Goal: Transaction & Acquisition: Purchase product/service

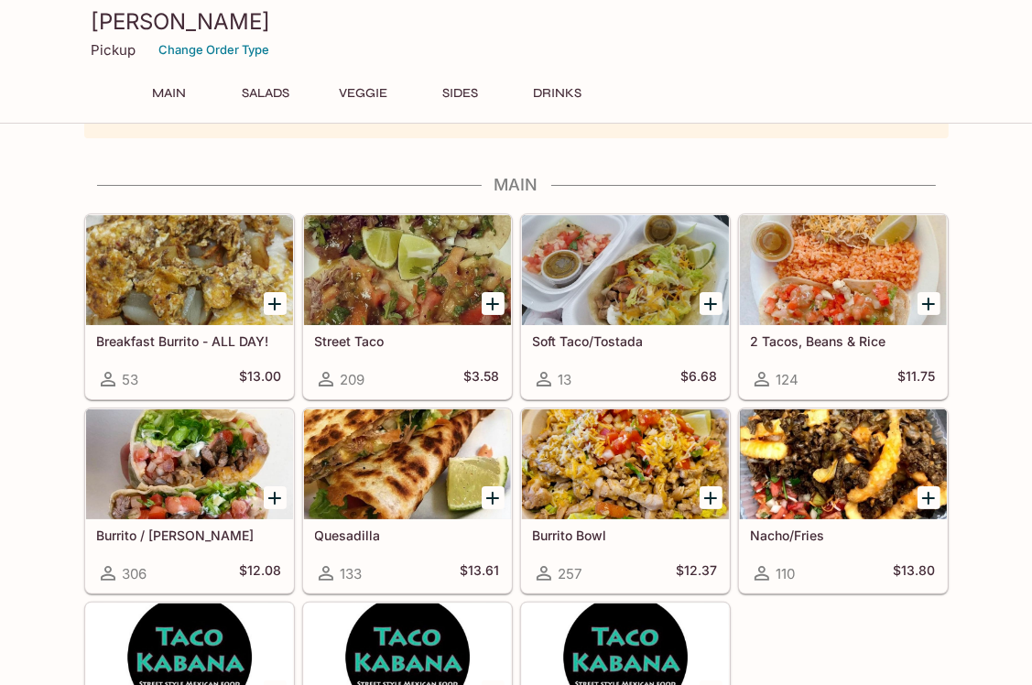
scroll to position [183, 0]
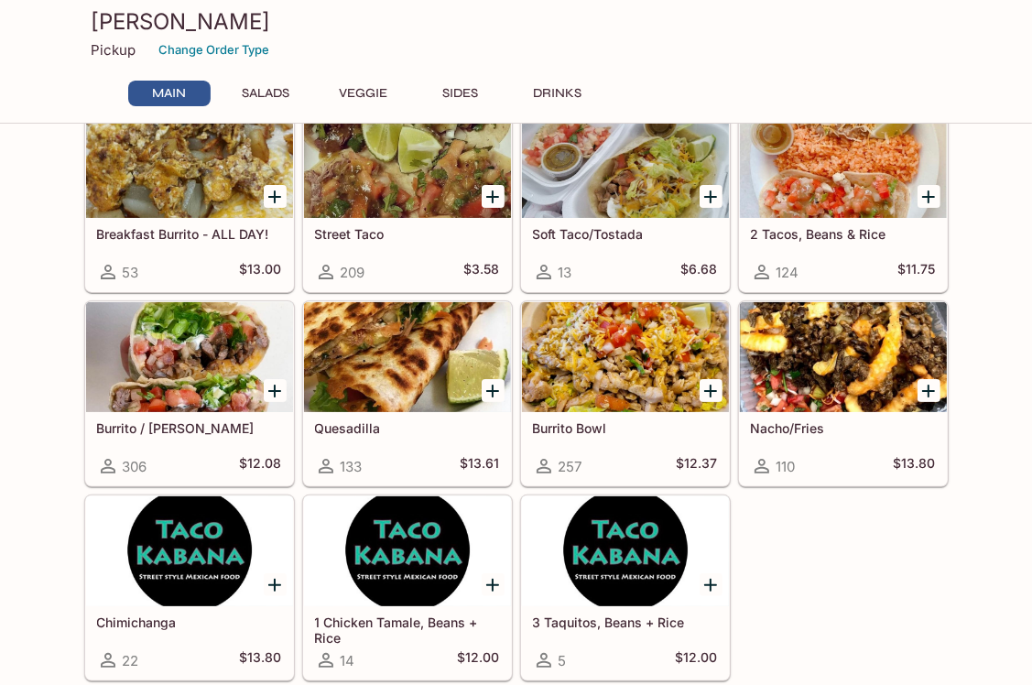
click at [178, 428] on h5 "Burrito / [PERSON_NAME]" at bounding box center [189, 428] width 185 height 16
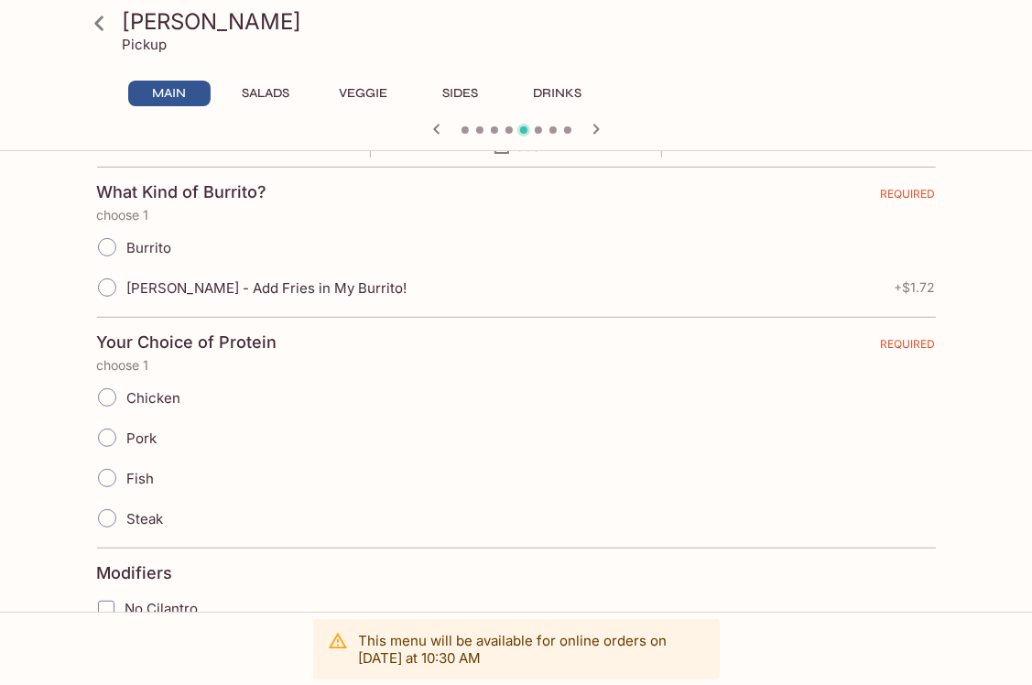
scroll to position [275, 0]
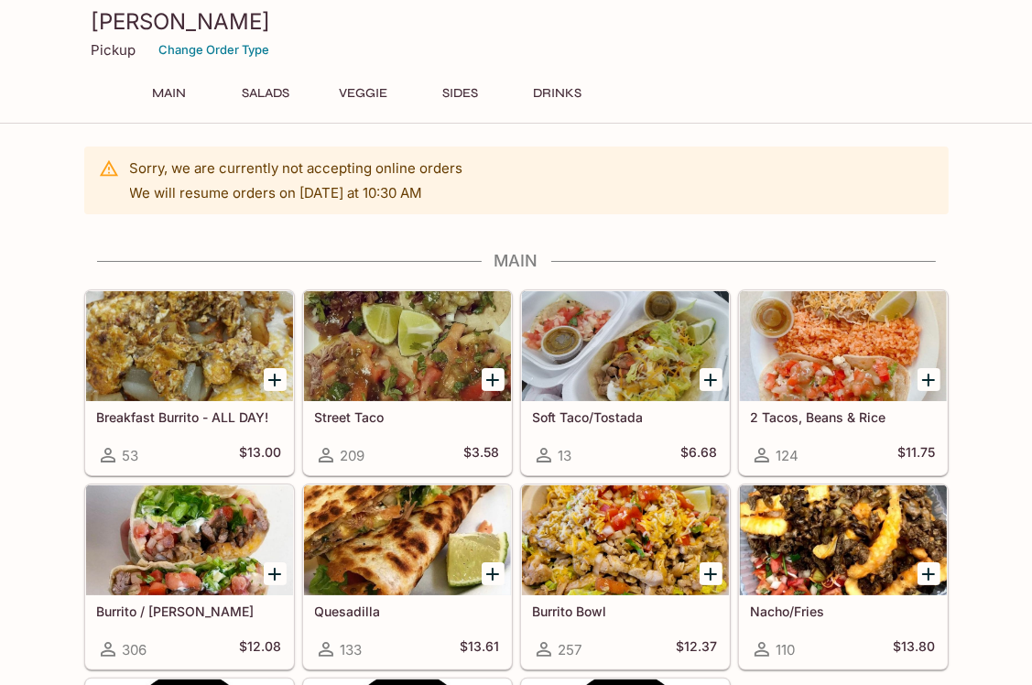
scroll to position [92, 0]
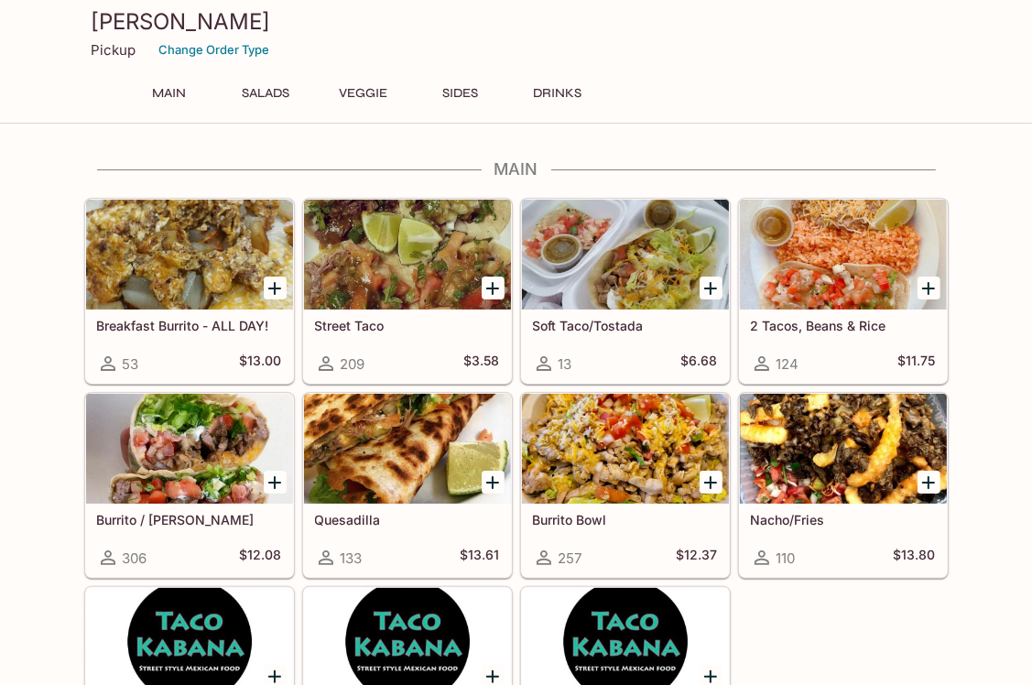
click at [368, 522] on h5 "Quesadilla" at bounding box center [407, 520] width 185 height 16
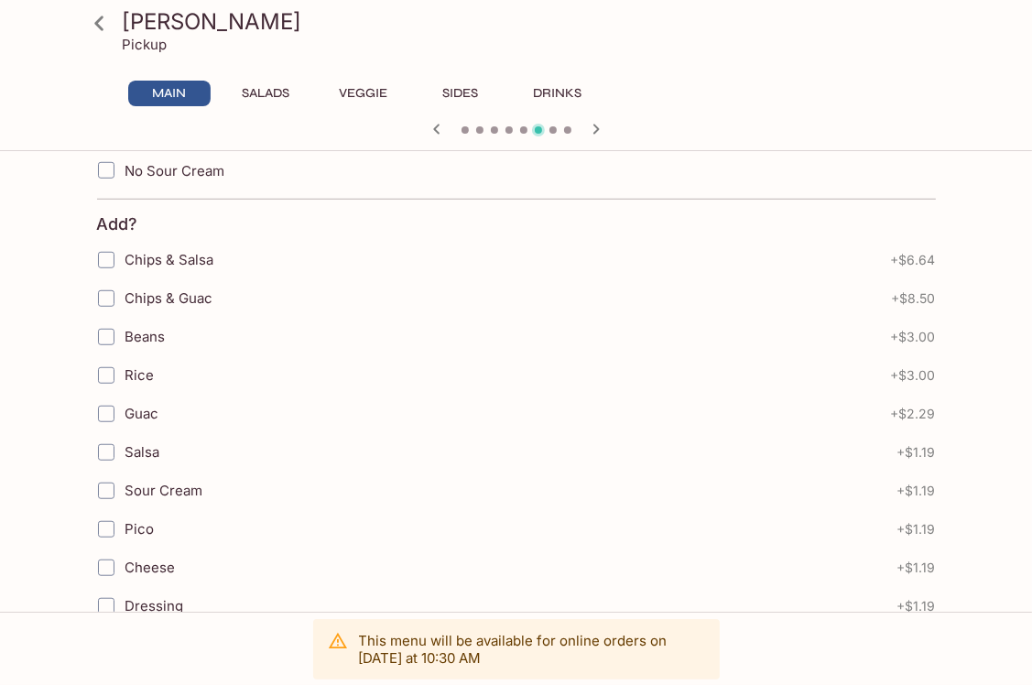
scroll to position [915, 0]
